Goal: Information Seeking & Learning: Learn about a topic

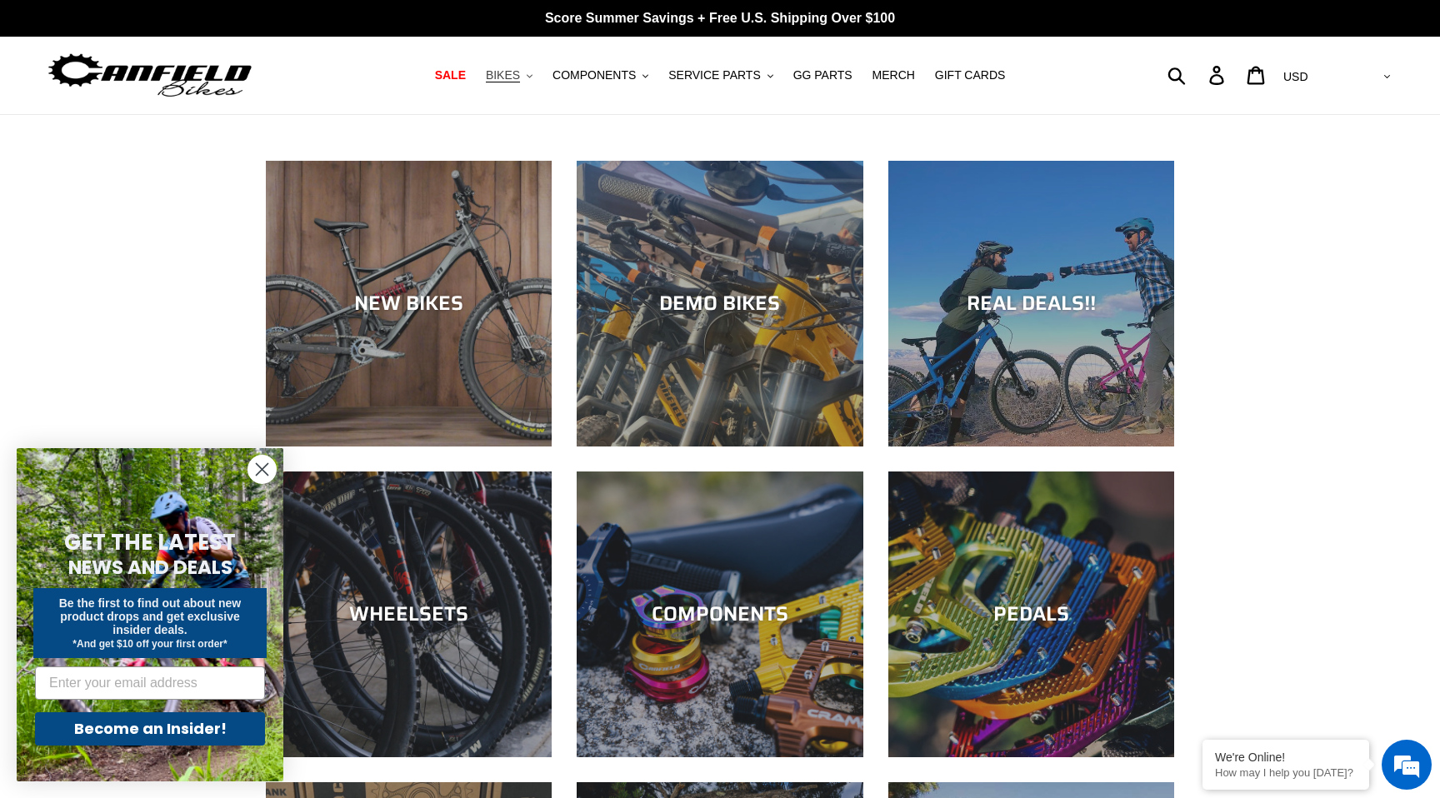
click at [511, 72] on span "BIKES" at bounding box center [503, 75] width 34 height 14
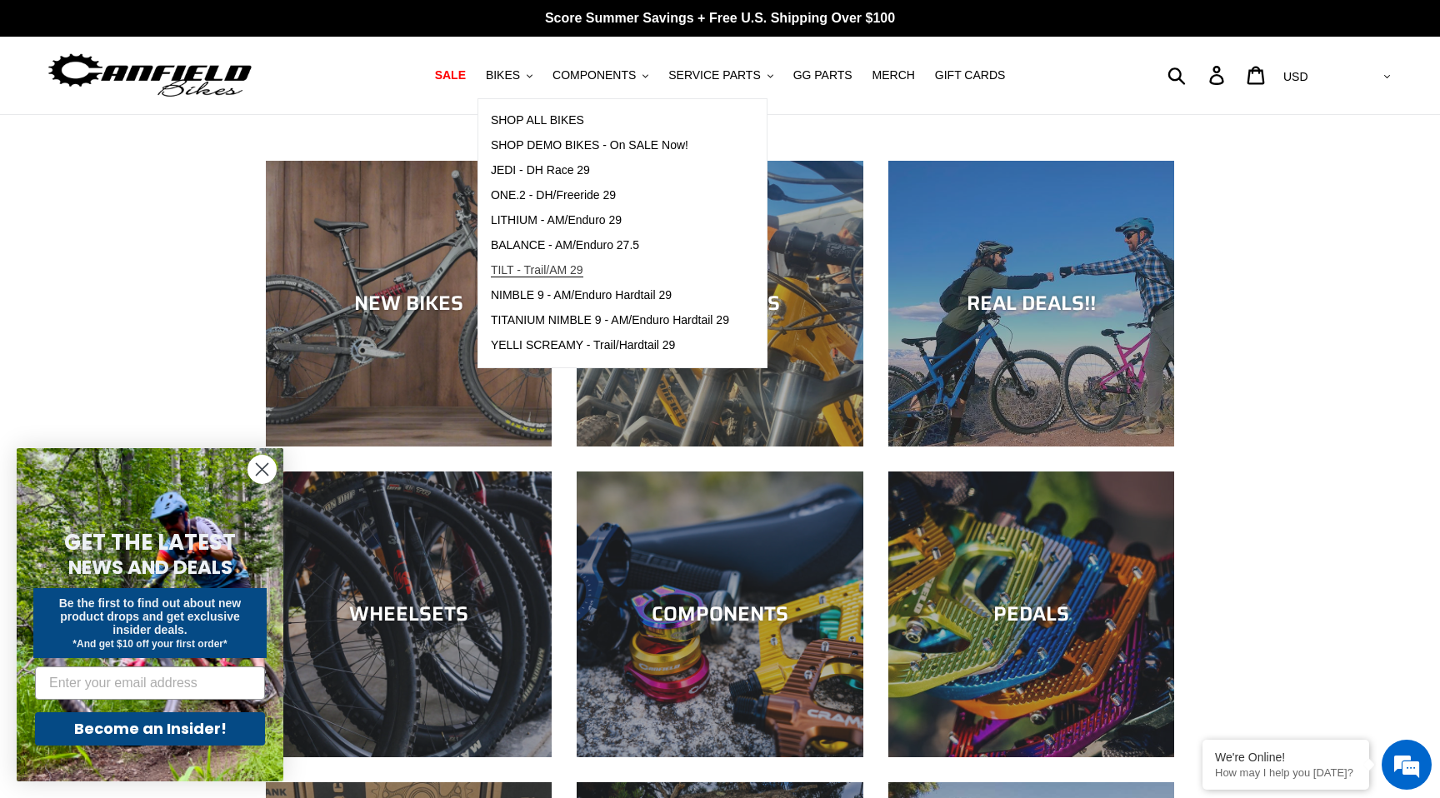
click at [524, 275] on span "TILT - Trail/AM 29" at bounding box center [537, 270] width 92 height 14
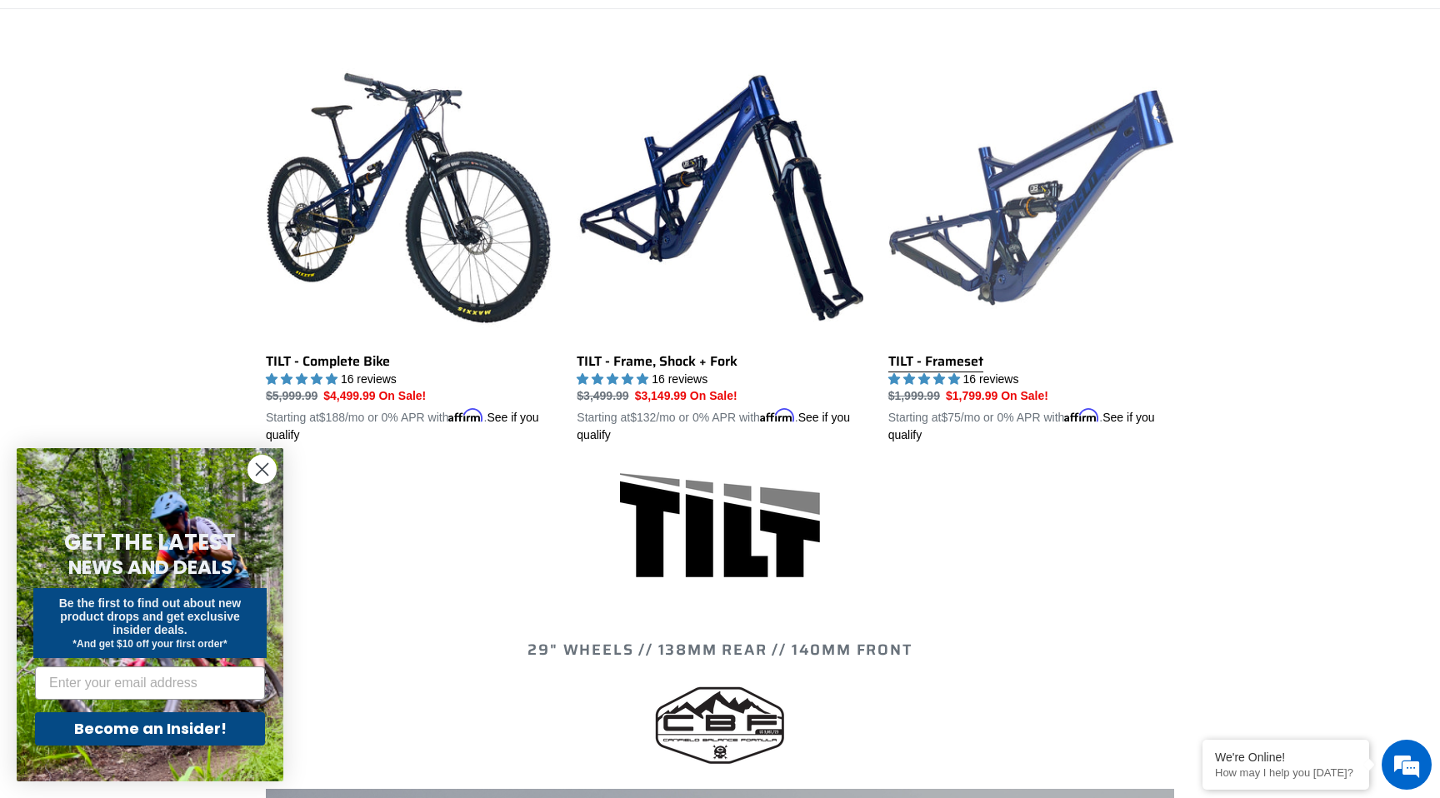
scroll to position [429, 0]
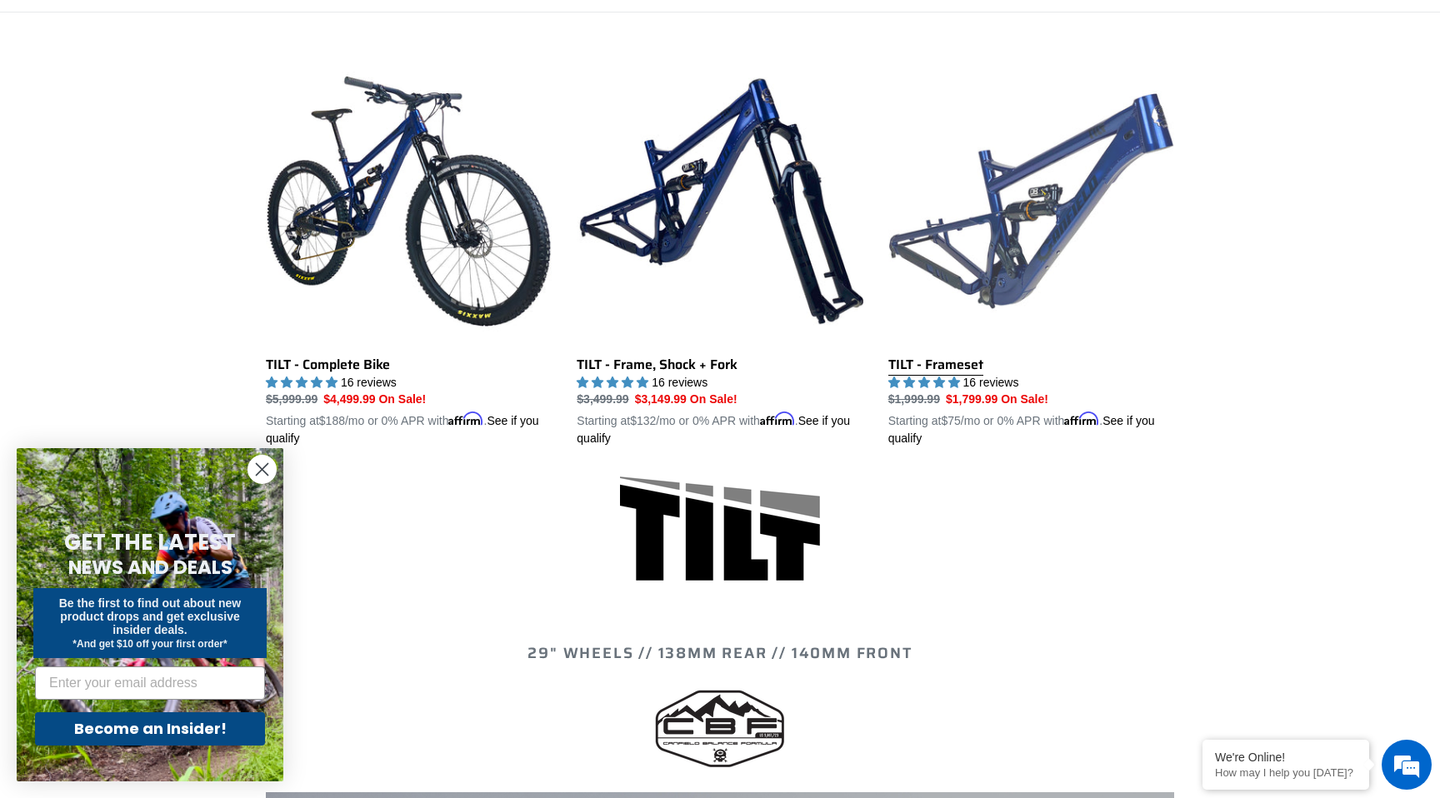
click at [1044, 231] on link "TILT - Frameset" at bounding box center [1031, 253] width 286 height 390
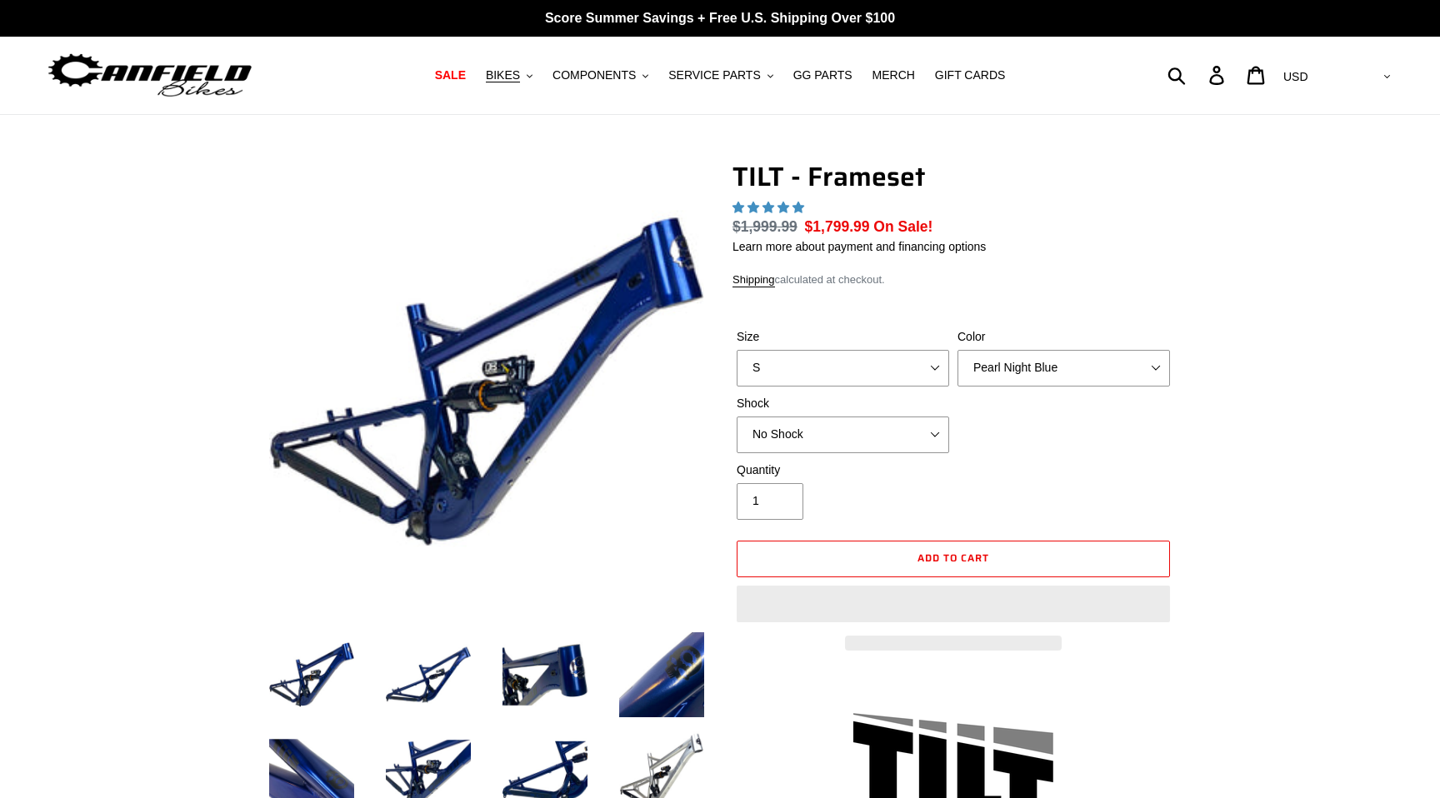
select select "highest-rating"
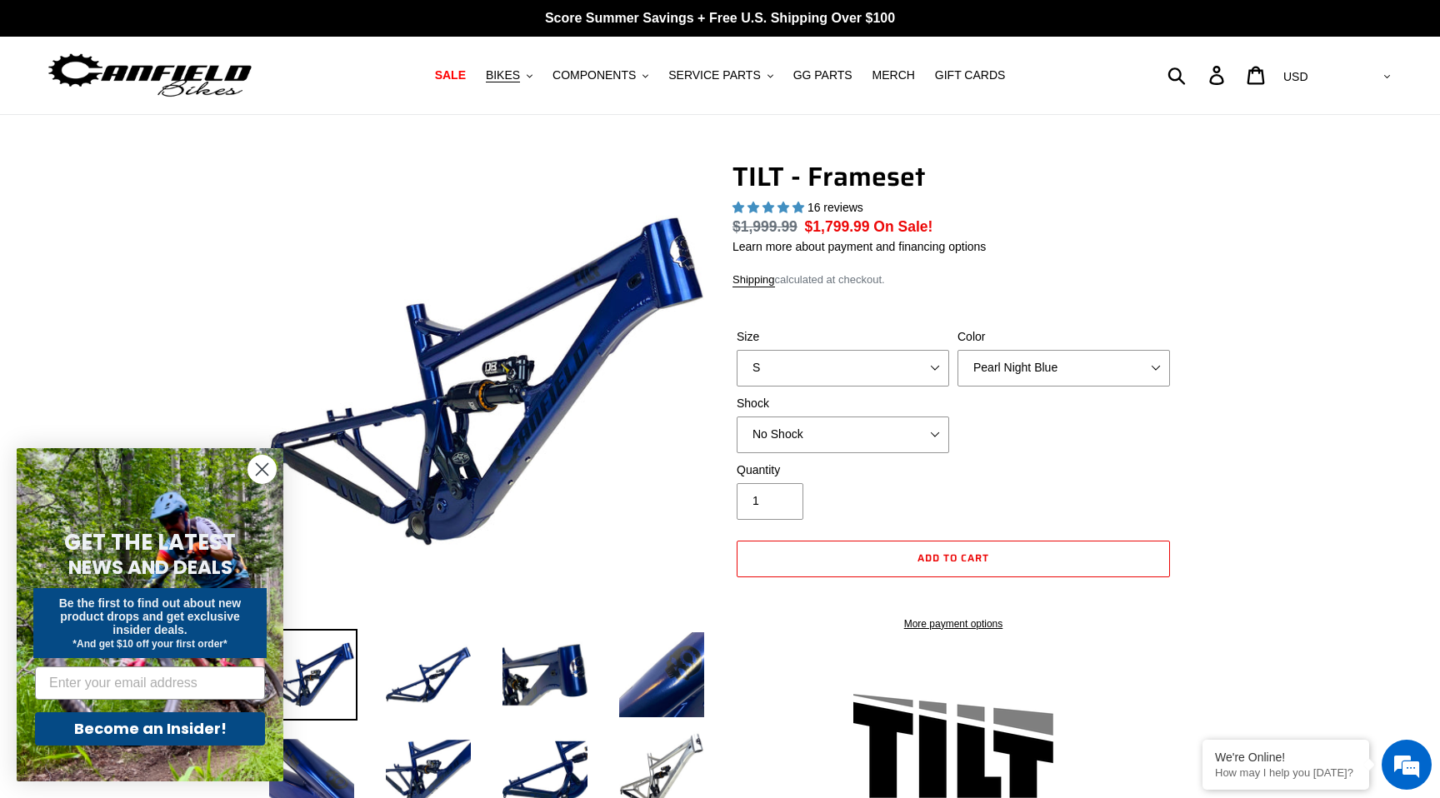
scroll to position [11, 0]
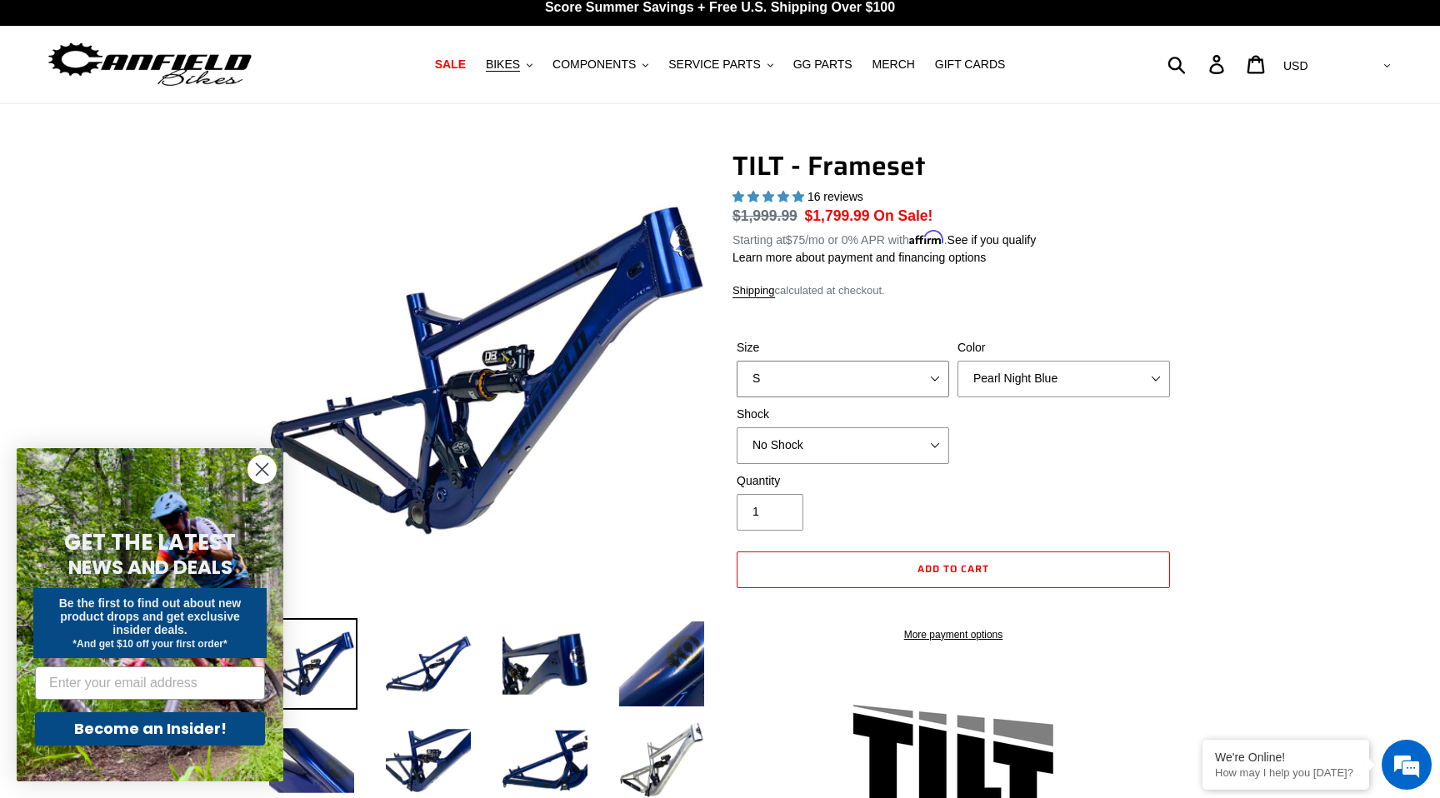
click at [926, 383] on select "S M L XL" at bounding box center [843, 379] width 212 height 37
select select "XL"
click at [737, 361] on select "S M L XL" at bounding box center [843, 379] width 212 height 37
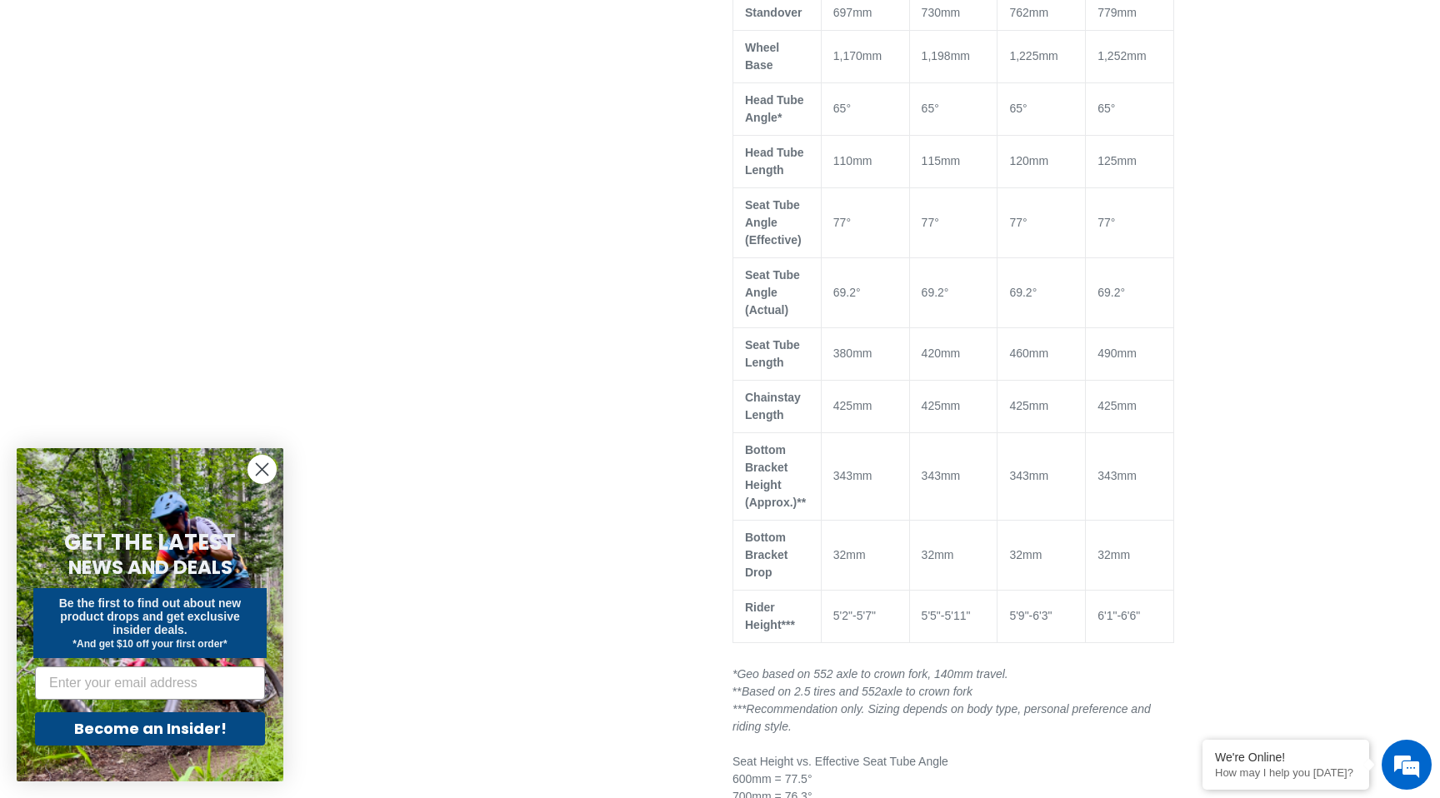
scroll to position [1262, 0]
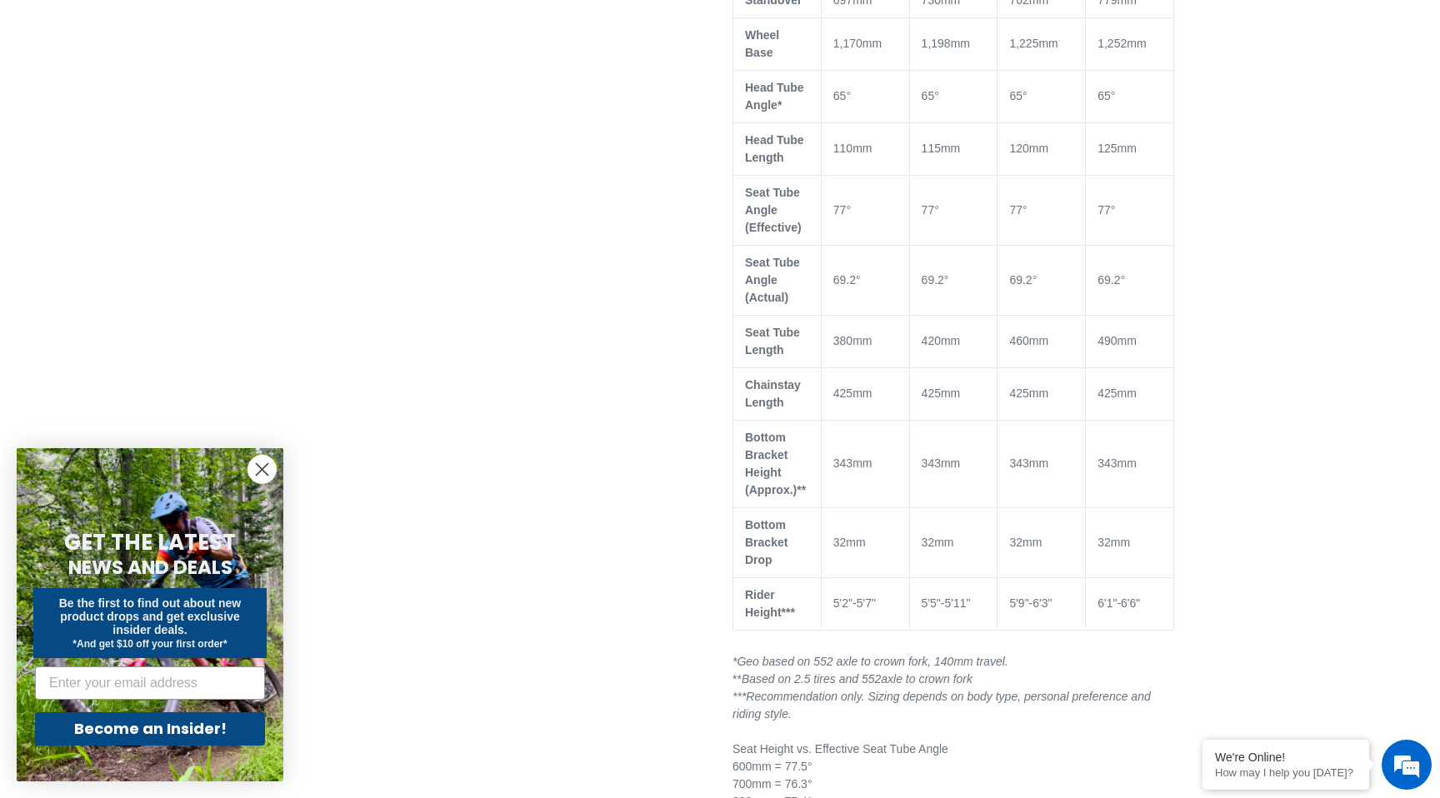
click at [1111, 315] on td "490mm" at bounding box center [1130, 341] width 88 height 52
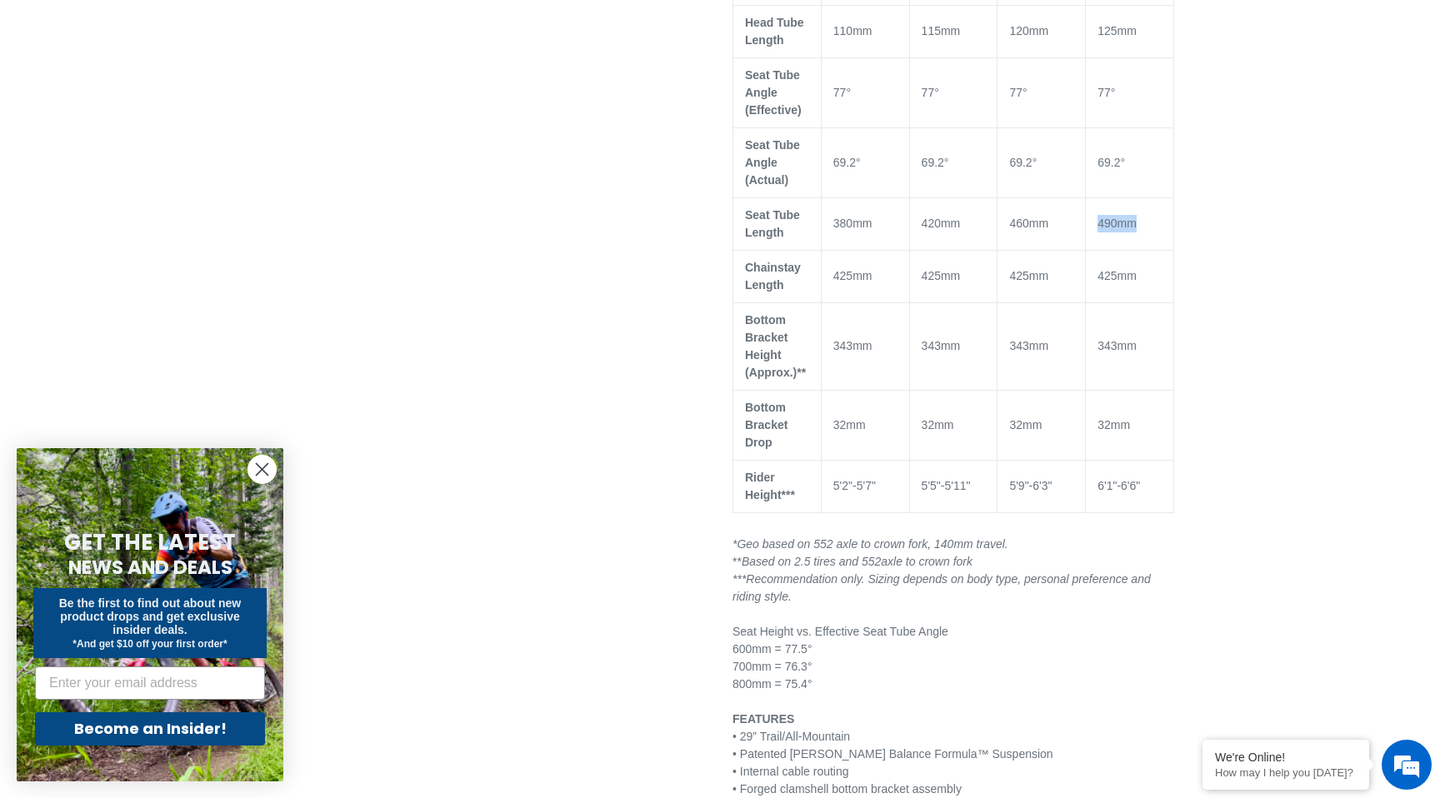
scroll to position [1427, 0]
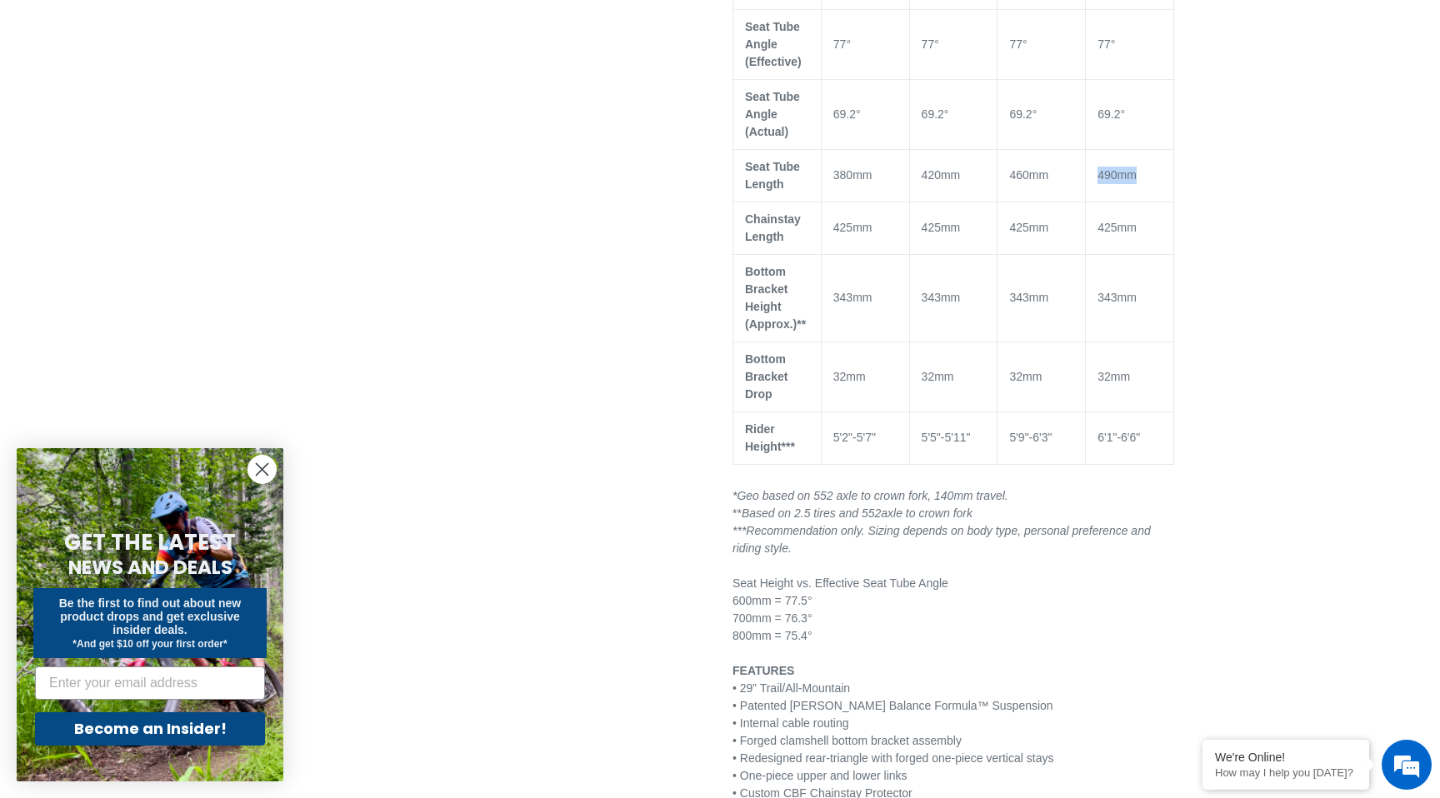
click at [1112, 164] on td "490mm" at bounding box center [1130, 175] width 88 height 52
click at [1117, 225] on td "425mm" at bounding box center [1130, 228] width 88 height 52
click at [1116, 212] on td "425mm" at bounding box center [1130, 228] width 88 height 52
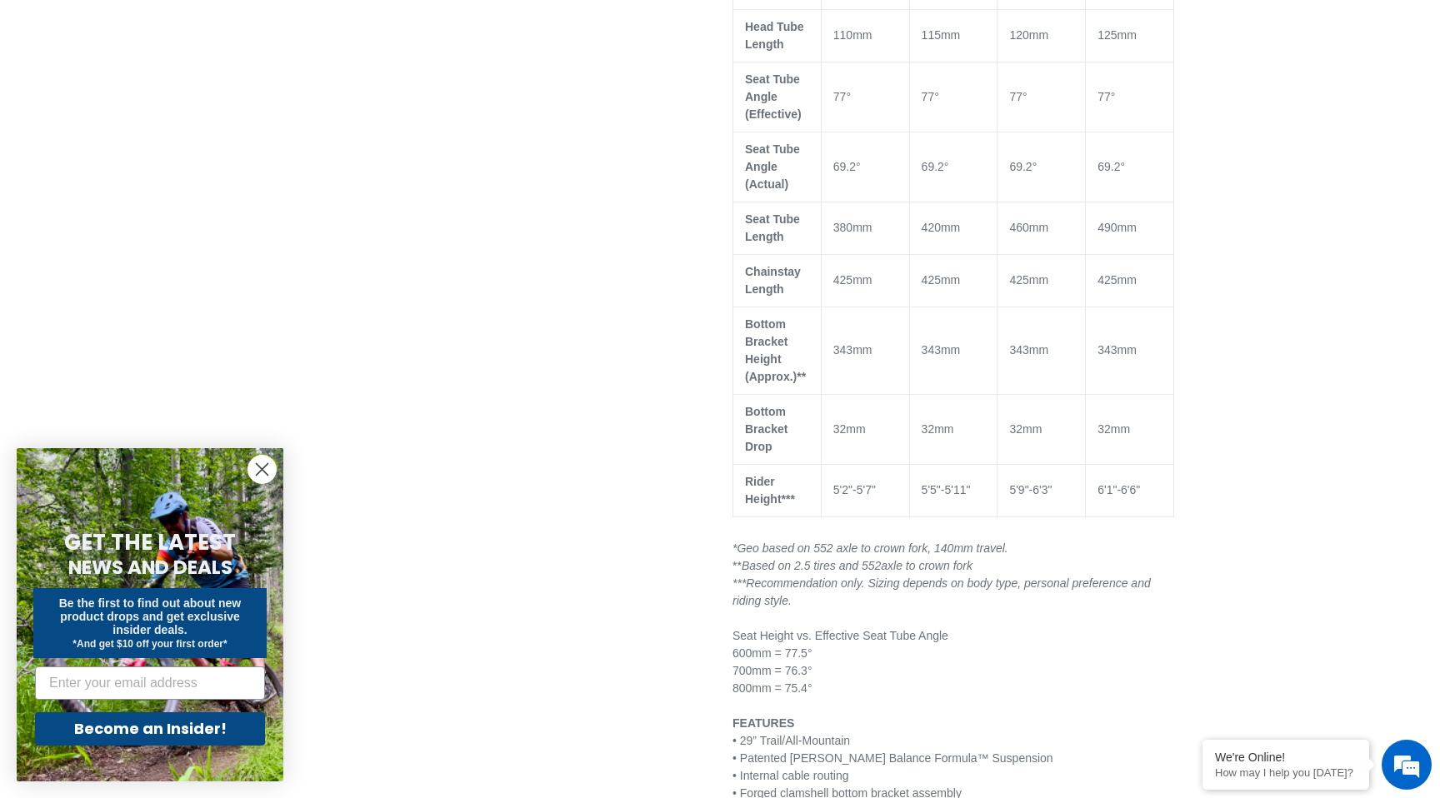
scroll to position [1187, 0]
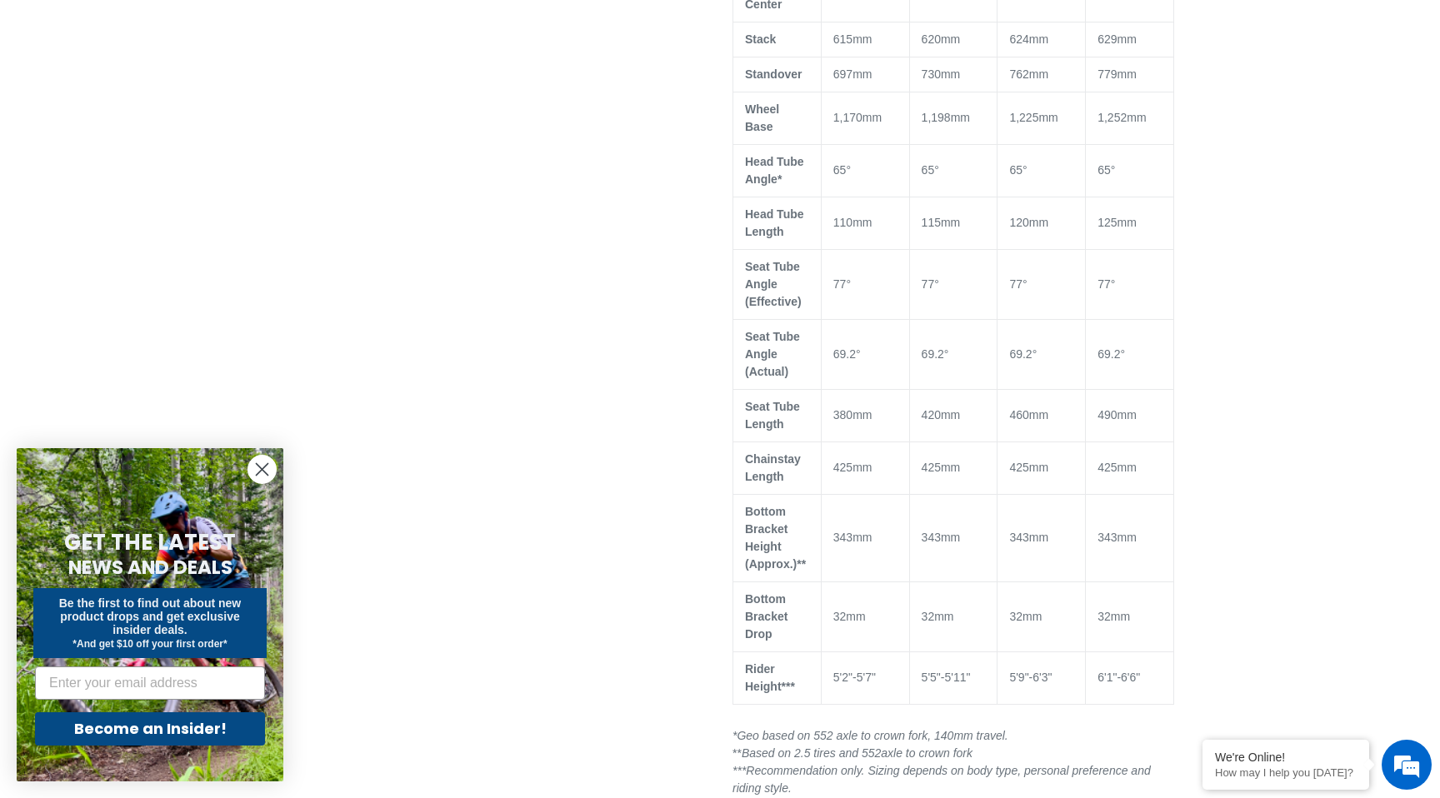
click at [262, 471] on circle "Close dialog" at bounding box center [261, 469] width 27 height 27
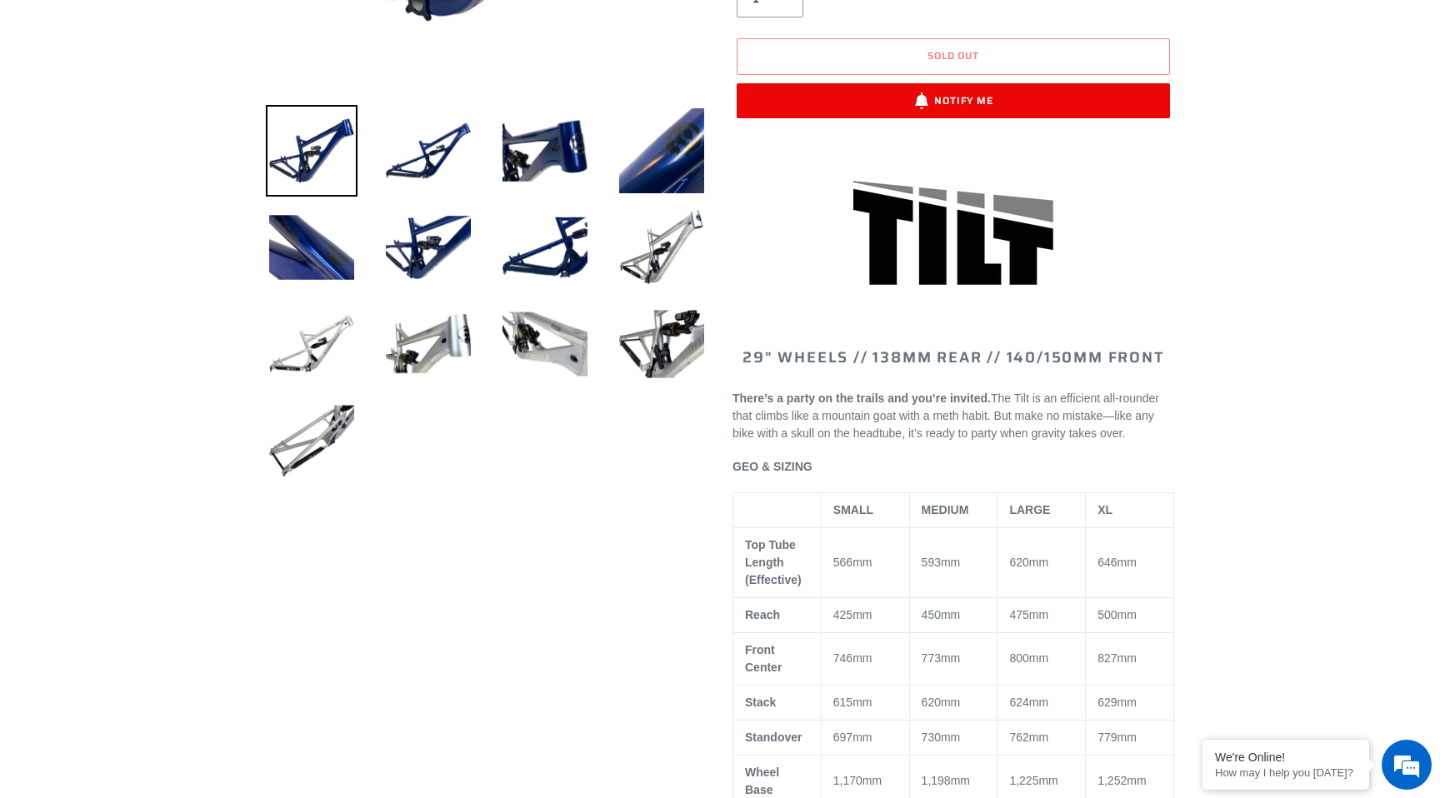
scroll to position [0, 0]
